Goal: Information Seeking & Learning: Find specific fact

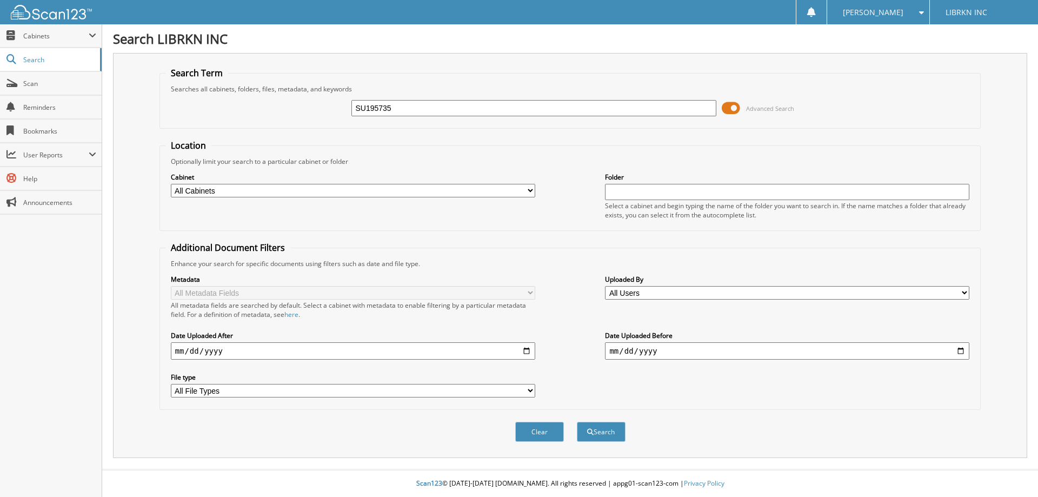
type input "SU195735"
click at [577, 422] on button "Search" at bounding box center [601, 432] width 49 height 20
type input "MS065461"
click at [577, 422] on button "Search" at bounding box center [601, 432] width 49 height 20
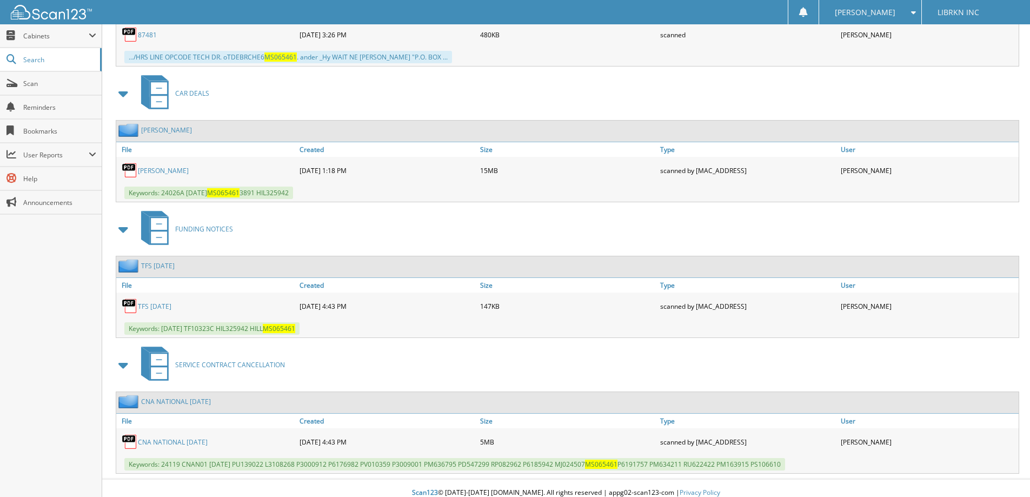
scroll to position [1028, 0]
click at [160, 169] on link "[PERSON_NAME]" at bounding box center [163, 169] width 51 height 9
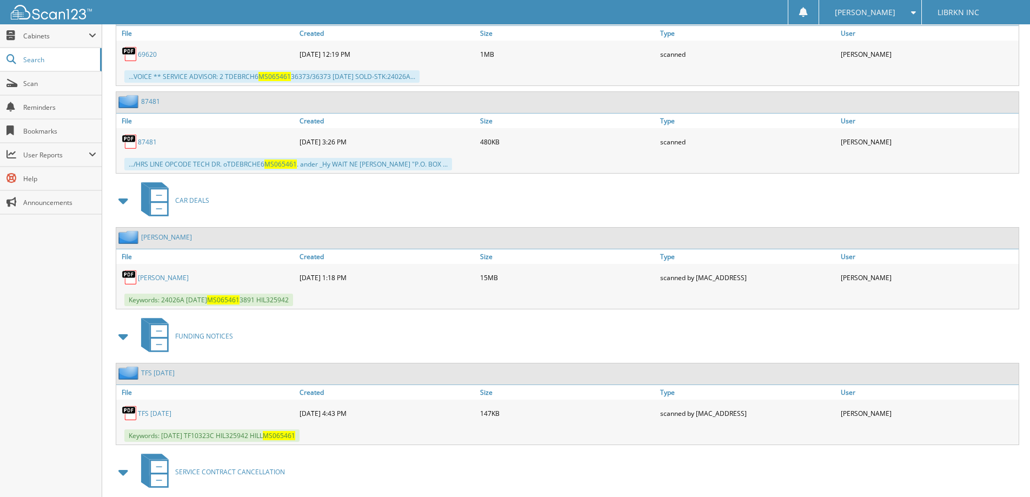
scroll to position [919, 0]
